Goal: Complete application form

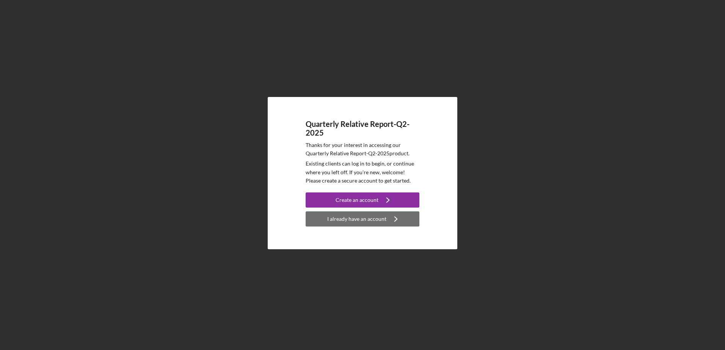
click at [380, 221] on div "I already have an account" at bounding box center [356, 218] width 59 height 15
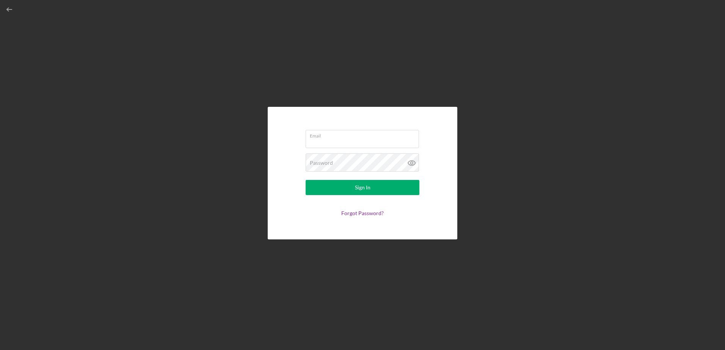
type input "[EMAIL_ADDRESS][DOMAIN_NAME]"
click at [355, 190] on div "Sign In" at bounding box center [363, 187] width 16 height 15
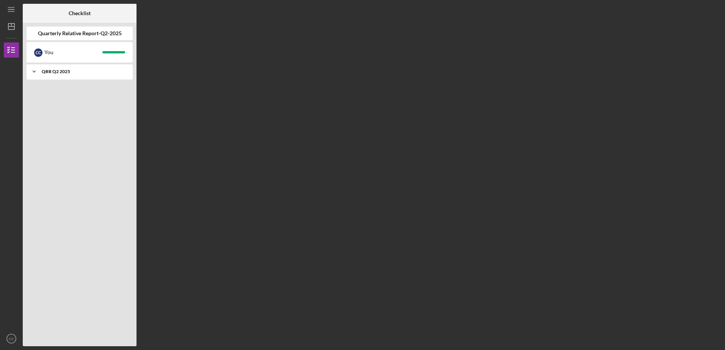
click at [59, 73] on div "QRR Q2 2025" at bounding box center [82, 71] width 81 height 5
